Goal: Use online tool/utility: Utilize a website feature to perform a specific function

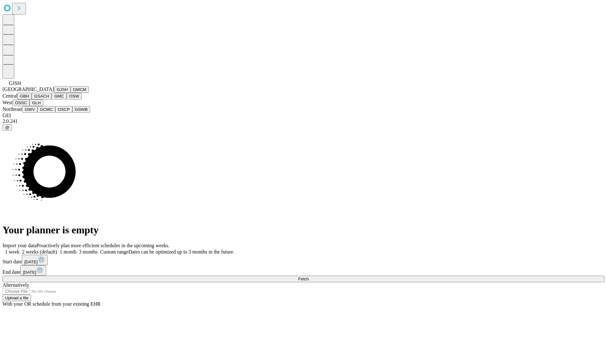
click at [54, 93] on button "GJSH" at bounding box center [62, 89] width 16 height 7
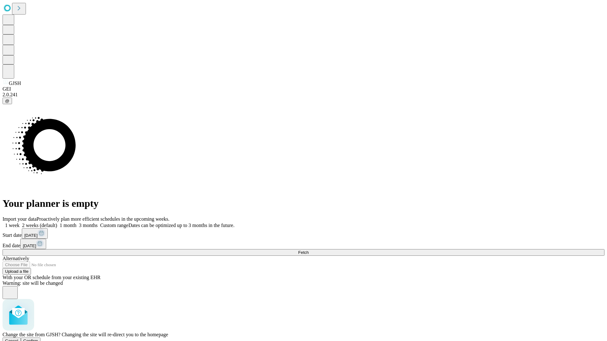
click at [38, 339] on span "Confirm" at bounding box center [30, 341] width 15 height 5
click at [57, 223] on label "2 weeks (default)" at bounding box center [39, 225] width 38 height 5
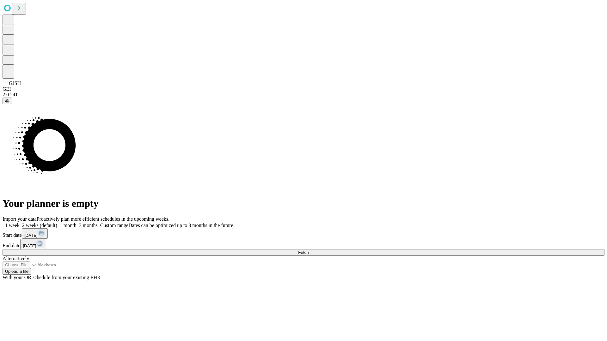
click at [309, 250] on span "Fetch" at bounding box center [303, 252] width 10 height 5
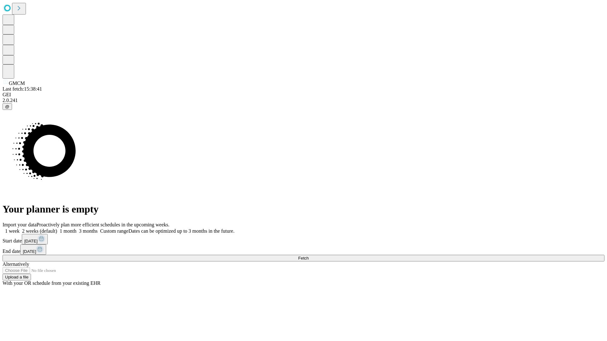
click at [309, 256] on span "Fetch" at bounding box center [303, 258] width 10 height 5
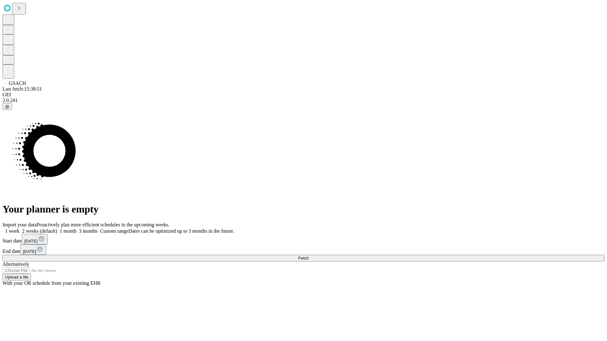
click at [57, 229] on label "2 weeks (default)" at bounding box center [39, 231] width 38 height 5
click at [309, 256] on span "Fetch" at bounding box center [303, 258] width 10 height 5
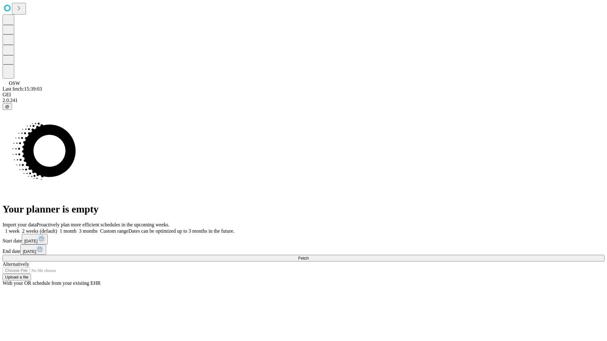
click at [57, 229] on label "2 weeks (default)" at bounding box center [39, 231] width 38 height 5
click at [309, 256] on span "Fetch" at bounding box center [303, 258] width 10 height 5
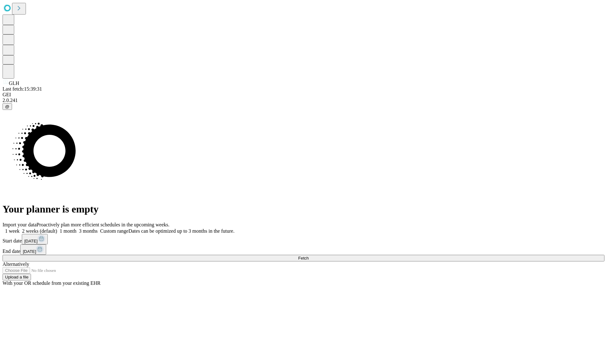
click at [309, 256] on span "Fetch" at bounding box center [303, 258] width 10 height 5
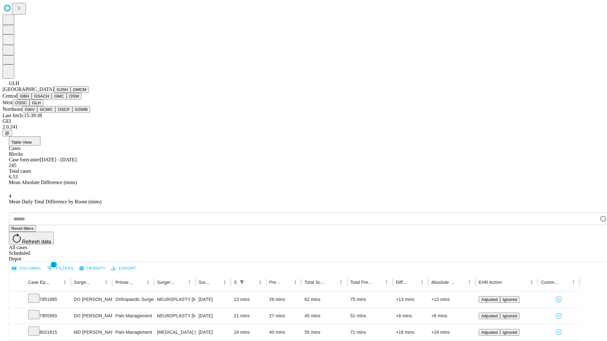
click at [37, 113] on button "GWV" at bounding box center [29, 109] width 15 height 7
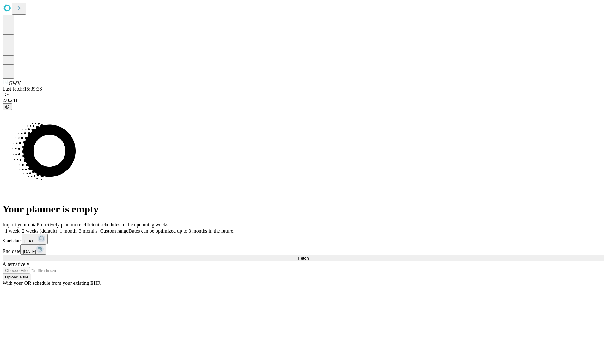
click at [309, 256] on span "Fetch" at bounding box center [303, 258] width 10 height 5
click at [57, 229] on label "2 weeks (default)" at bounding box center [39, 231] width 38 height 5
click at [309, 256] on span "Fetch" at bounding box center [303, 258] width 10 height 5
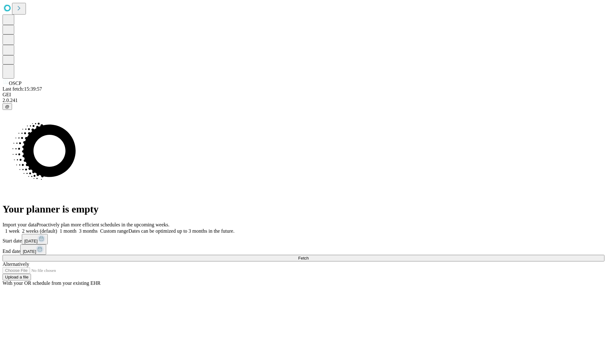
click at [57, 229] on label "2 weeks (default)" at bounding box center [39, 231] width 38 height 5
click at [309, 256] on span "Fetch" at bounding box center [303, 258] width 10 height 5
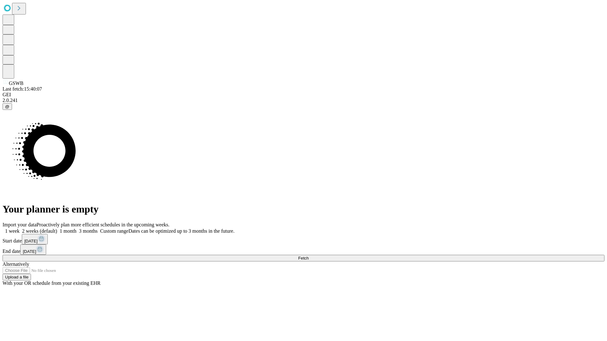
click at [309, 256] on span "Fetch" at bounding box center [303, 258] width 10 height 5
